Goal: Find specific page/section: Find specific page/section

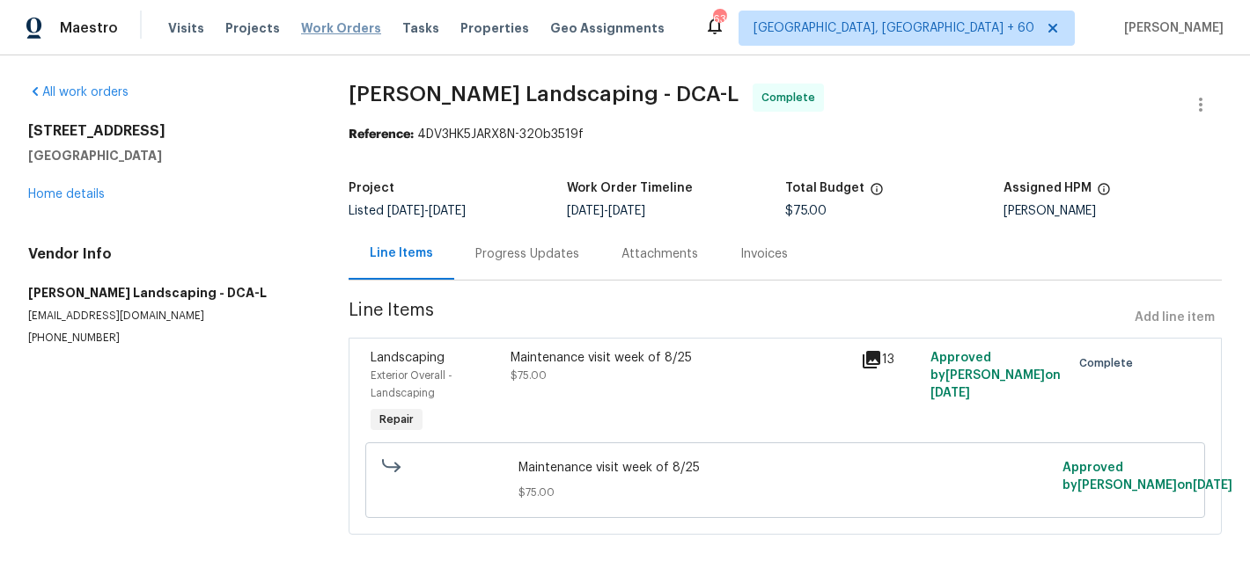
click at [318, 28] on span "Work Orders" at bounding box center [341, 28] width 80 height 18
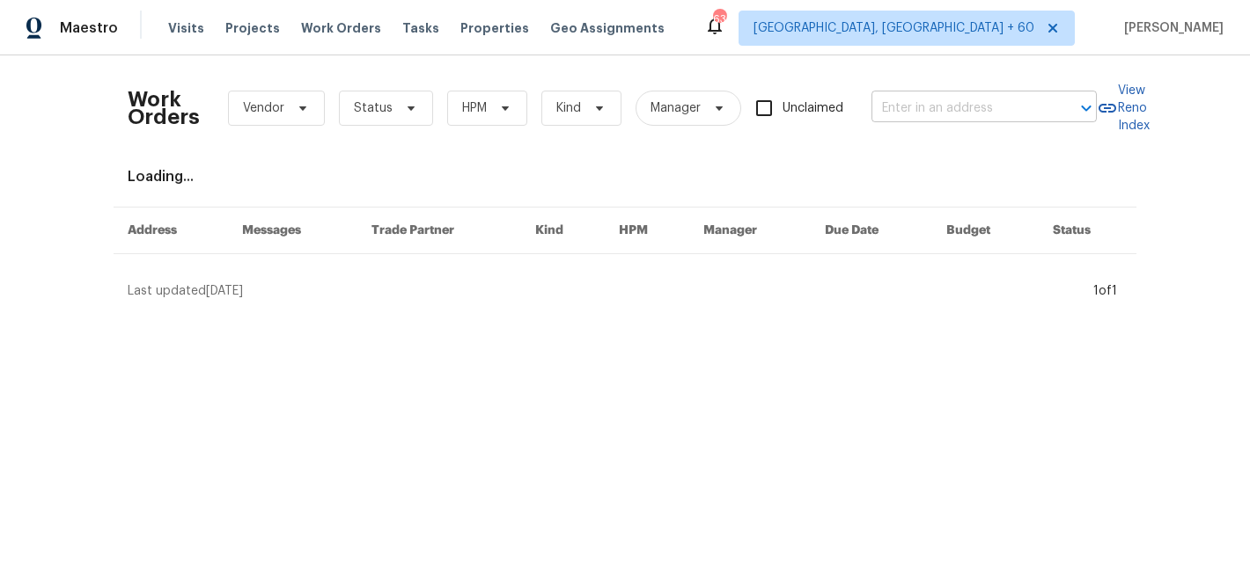
click at [1006, 106] on input "text" at bounding box center [959, 108] width 176 height 27
paste input "[STREET_ADDRESS][US_STATE]"
type input "[STREET_ADDRESS][US_STATE]"
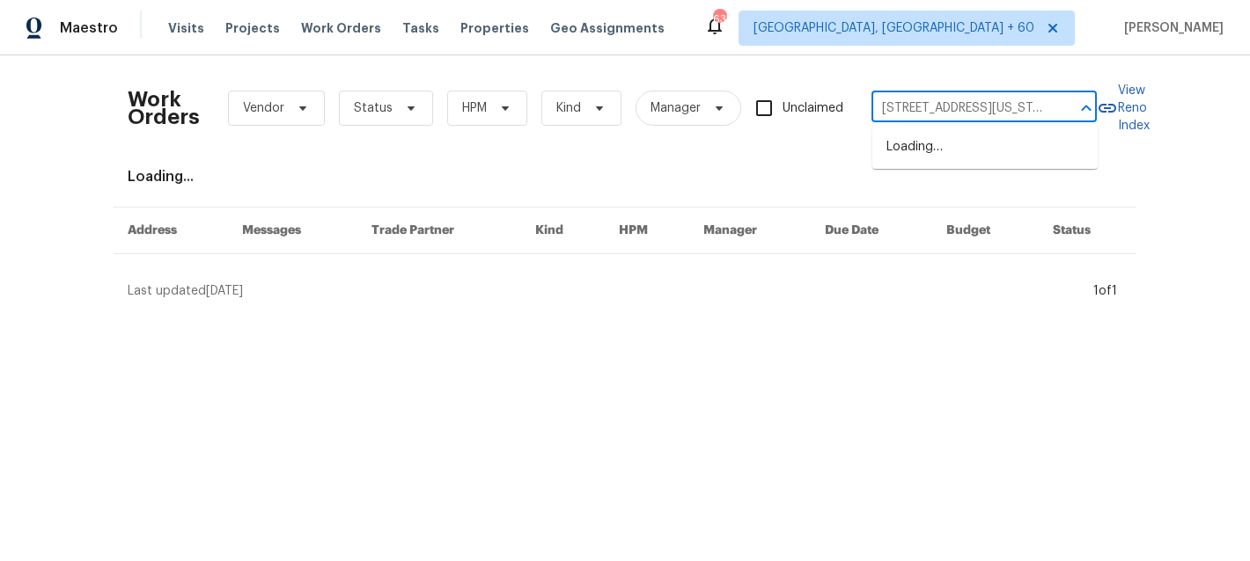
scroll to position [0, 26]
click at [959, 151] on li "[STREET_ADDRESS][US_STATE]" at bounding box center [984, 147] width 225 height 29
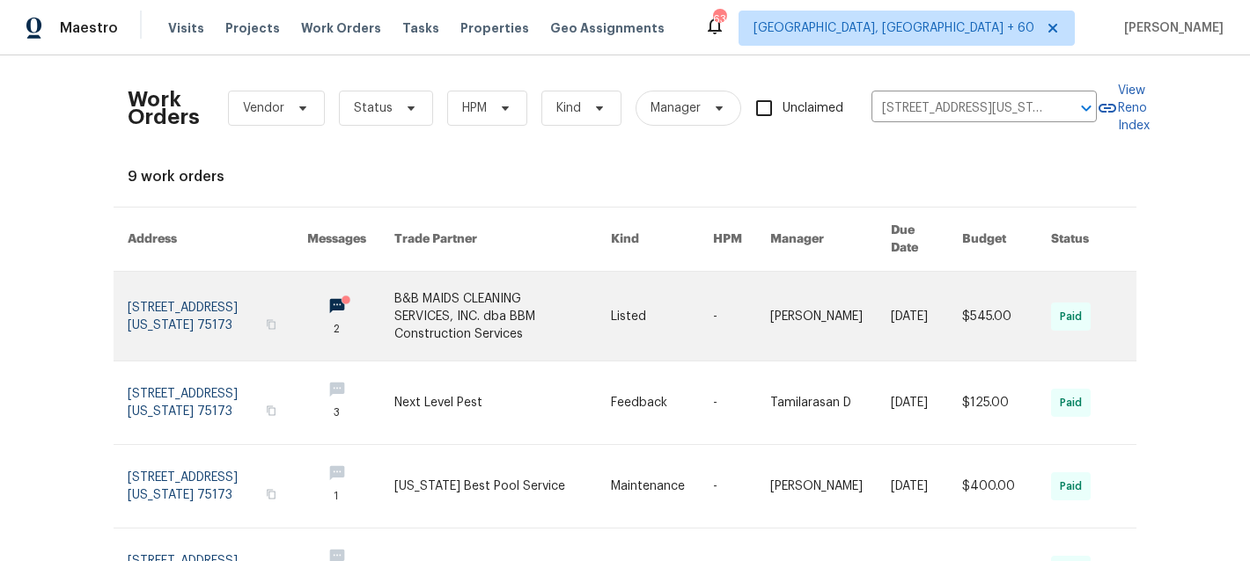
click at [459, 310] on link at bounding box center [502, 316] width 216 height 89
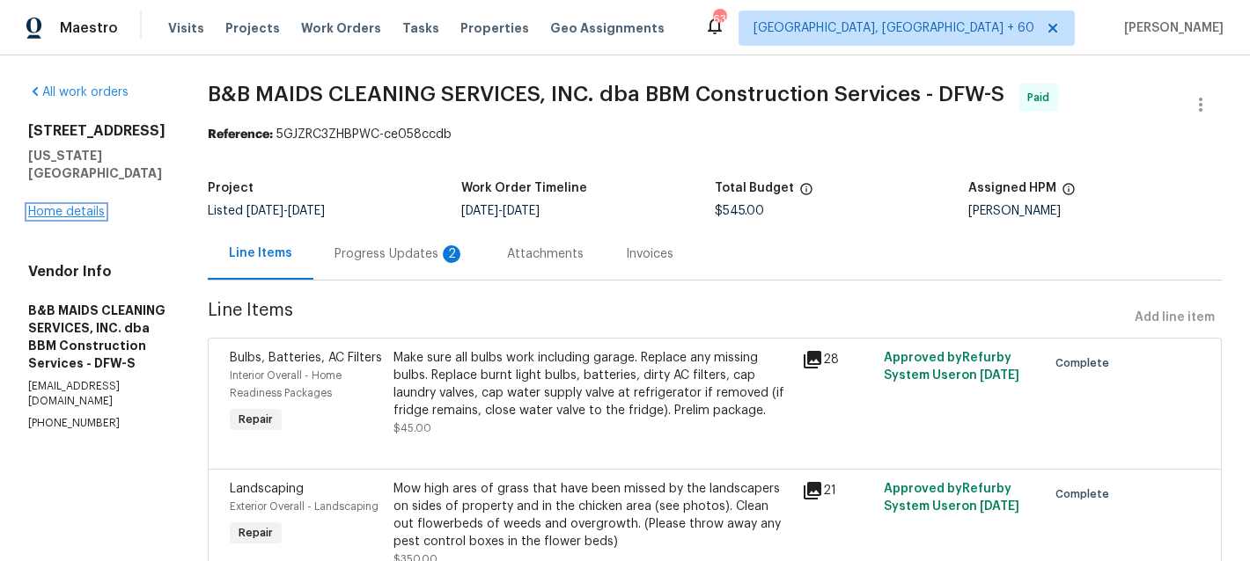
click at [77, 206] on link "Home details" at bounding box center [66, 212] width 77 height 12
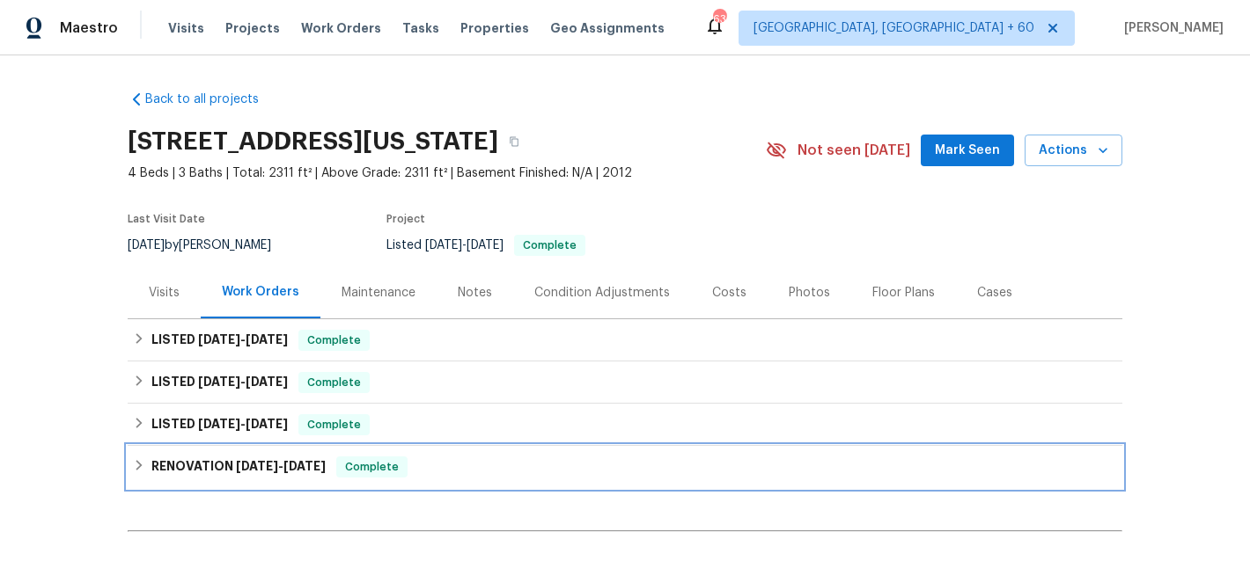
click at [358, 469] on span "Complete" at bounding box center [372, 468] width 68 height 18
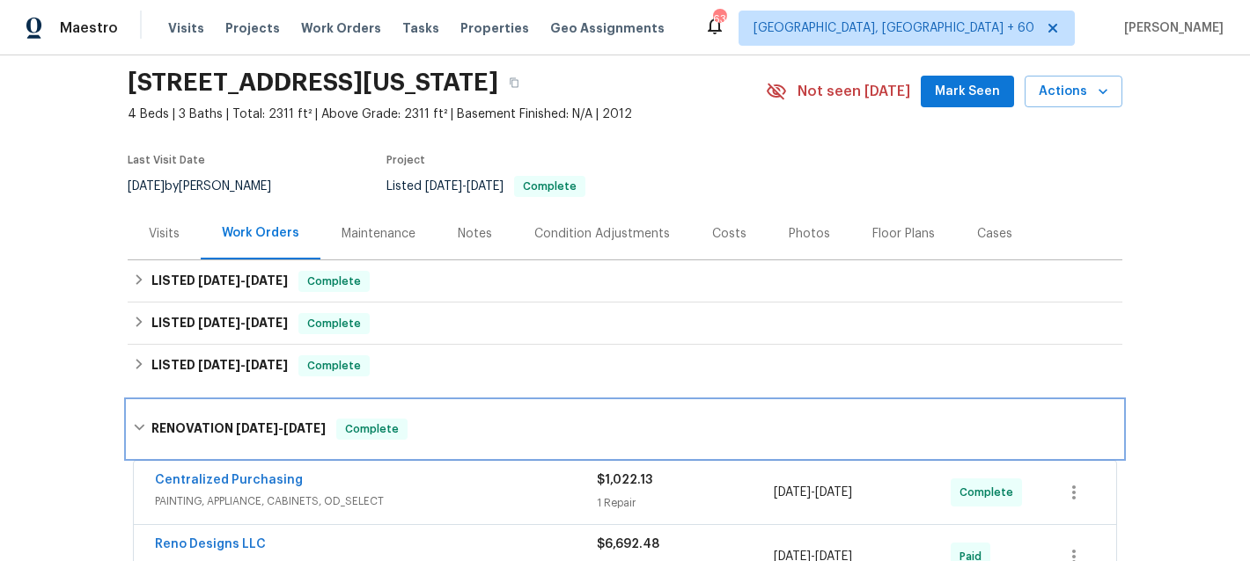
scroll to position [58, 0]
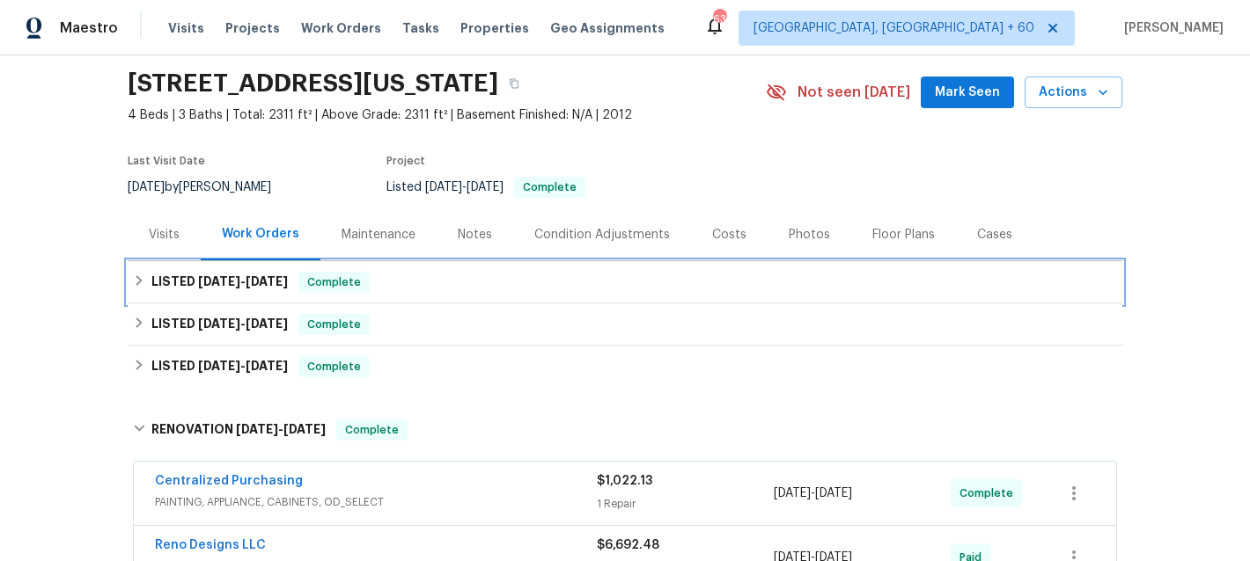
click at [421, 286] on div "LISTED [DATE] - [DATE] Complete" at bounding box center [625, 282] width 984 height 21
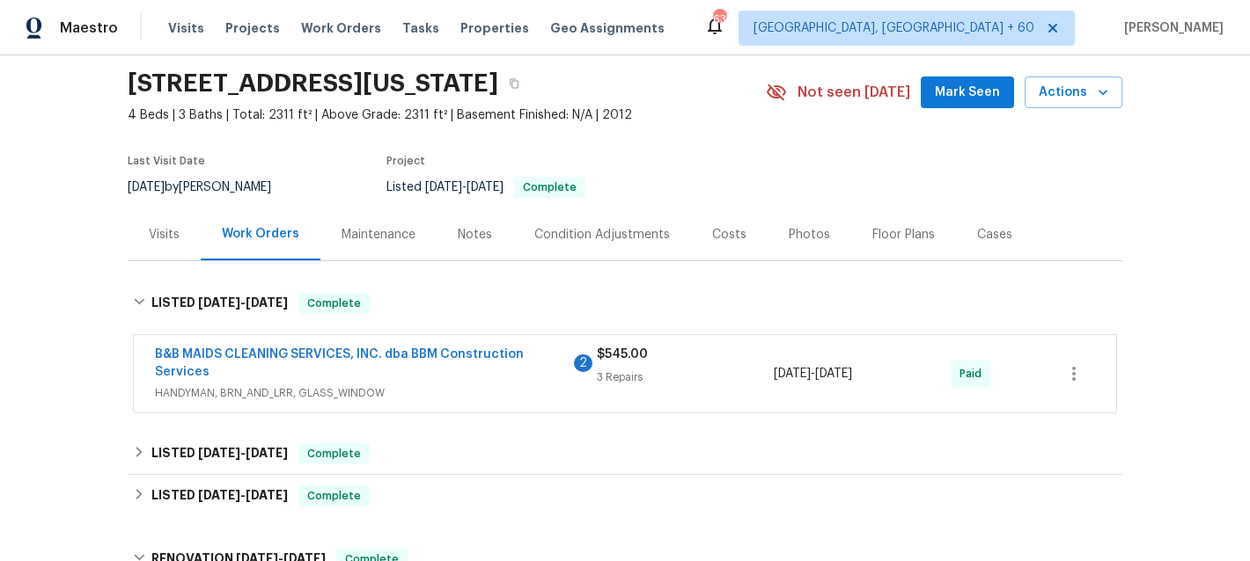
click at [408, 238] on div "Maintenance" at bounding box center [378, 235] width 74 height 18
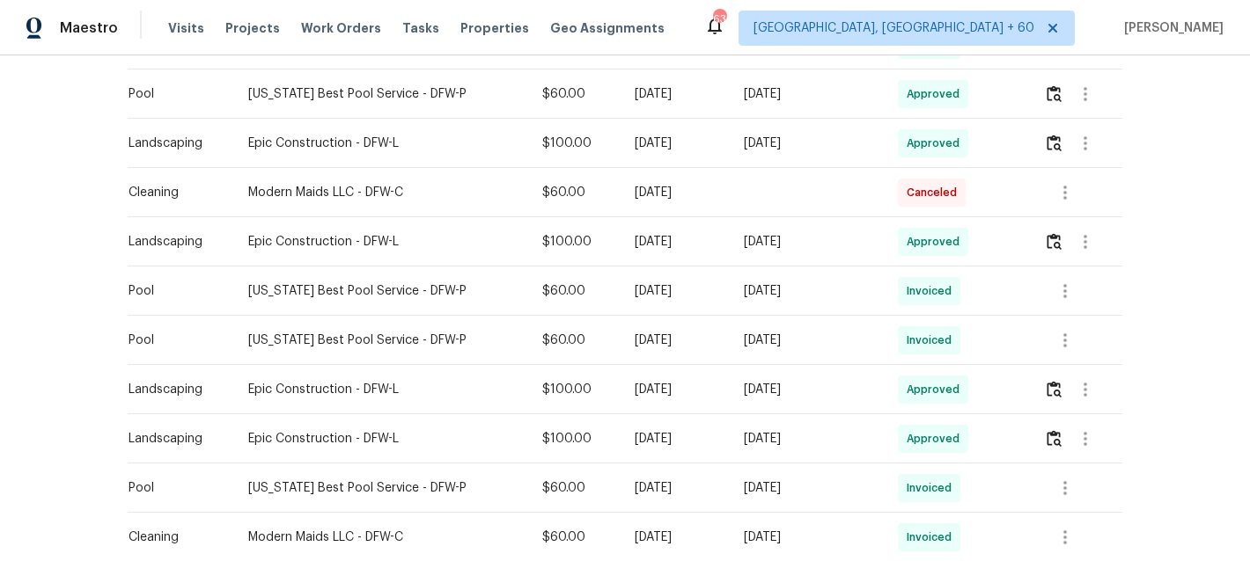
scroll to position [720, 0]
